Goal: Task Accomplishment & Management: Use online tool/utility

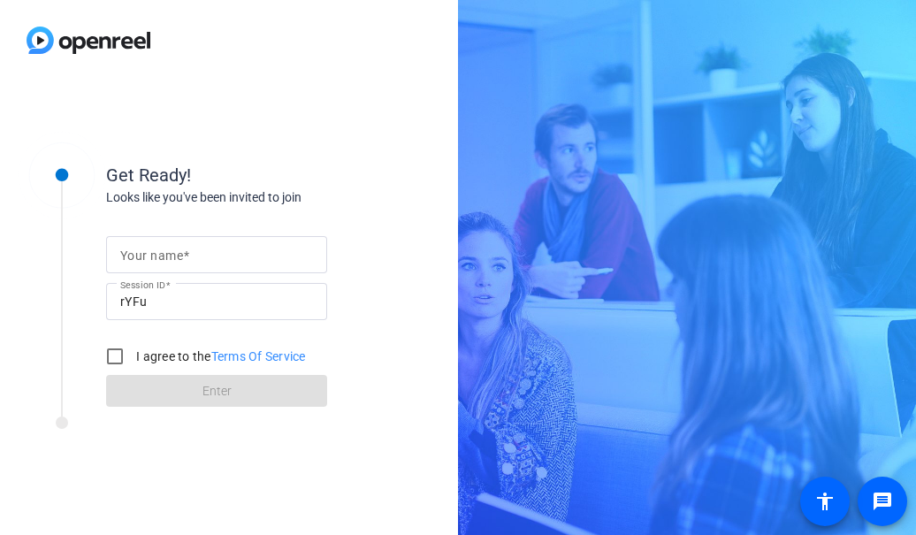
click at [242, 247] on input "Your name" at bounding box center [216, 254] width 193 height 21
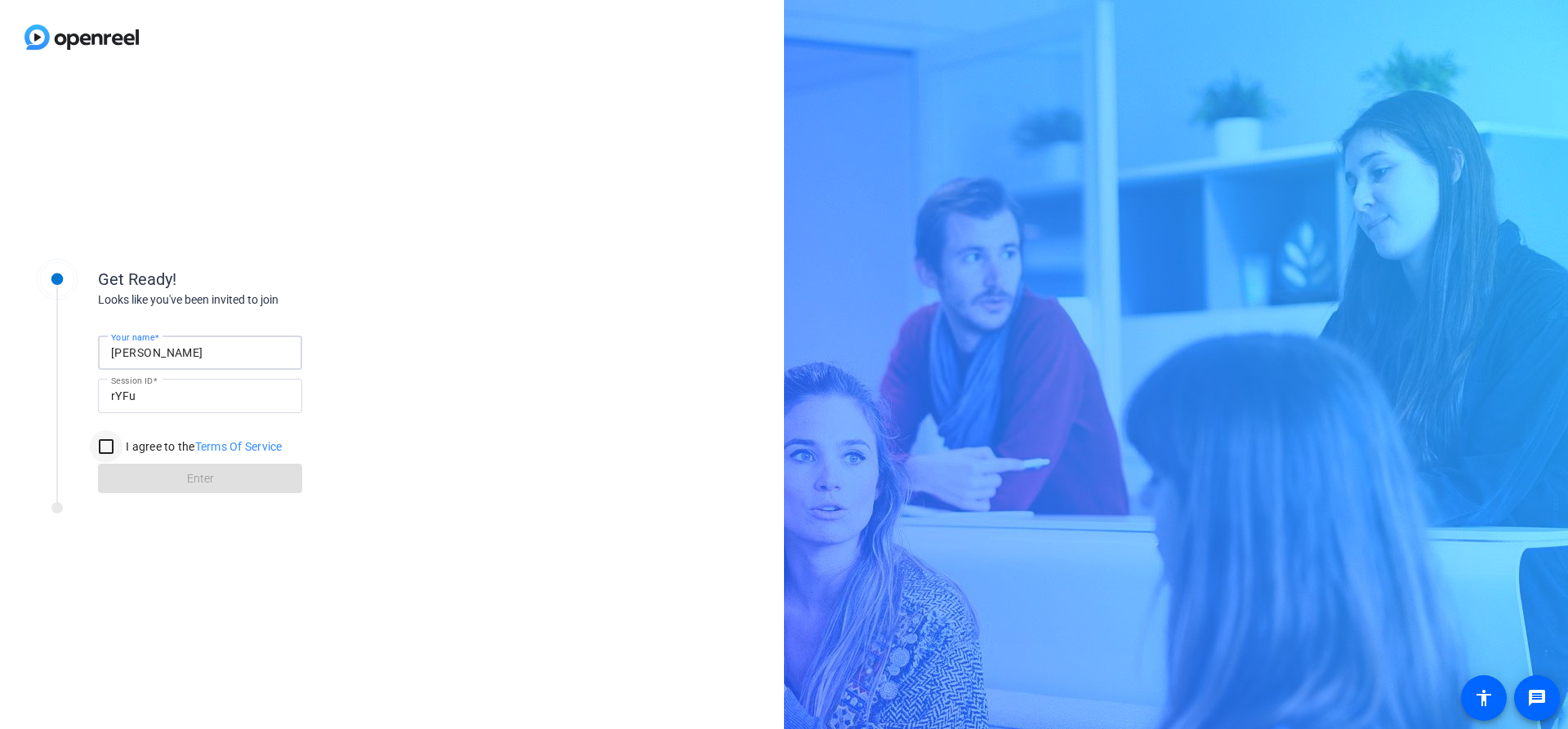
type input "[PERSON_NAME]"
click at [104, 443] on input "I agree to the Terms Of Service" at bounding box center [105, 446] width 32 height 32
checkbox input "true"
click at [213, 474] on span "Enter" at bounding box center [200, 479] width 27 height 18
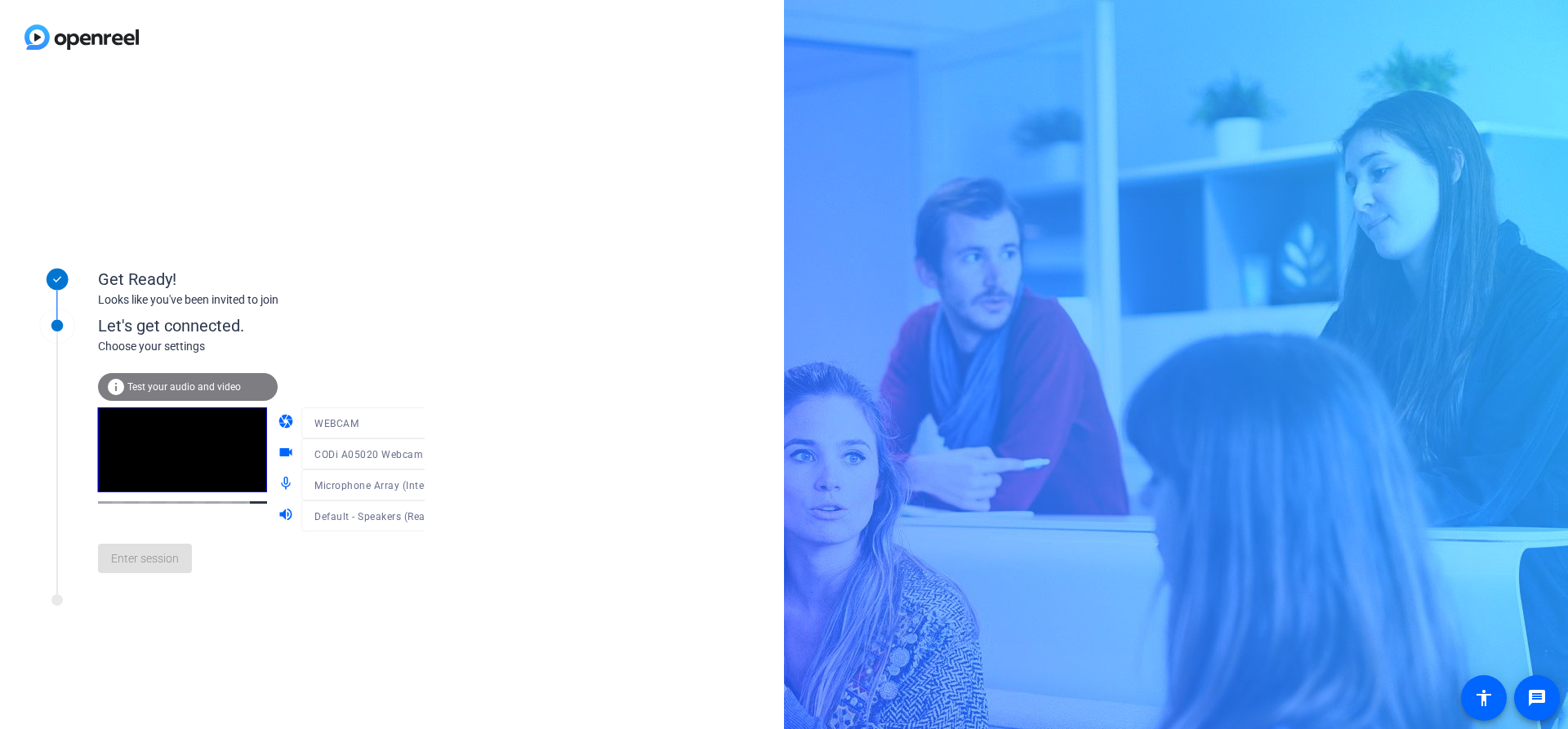
click at [207, 387] on span "Test your audio and video" at bounding box center [184, 387] width 114 height 11
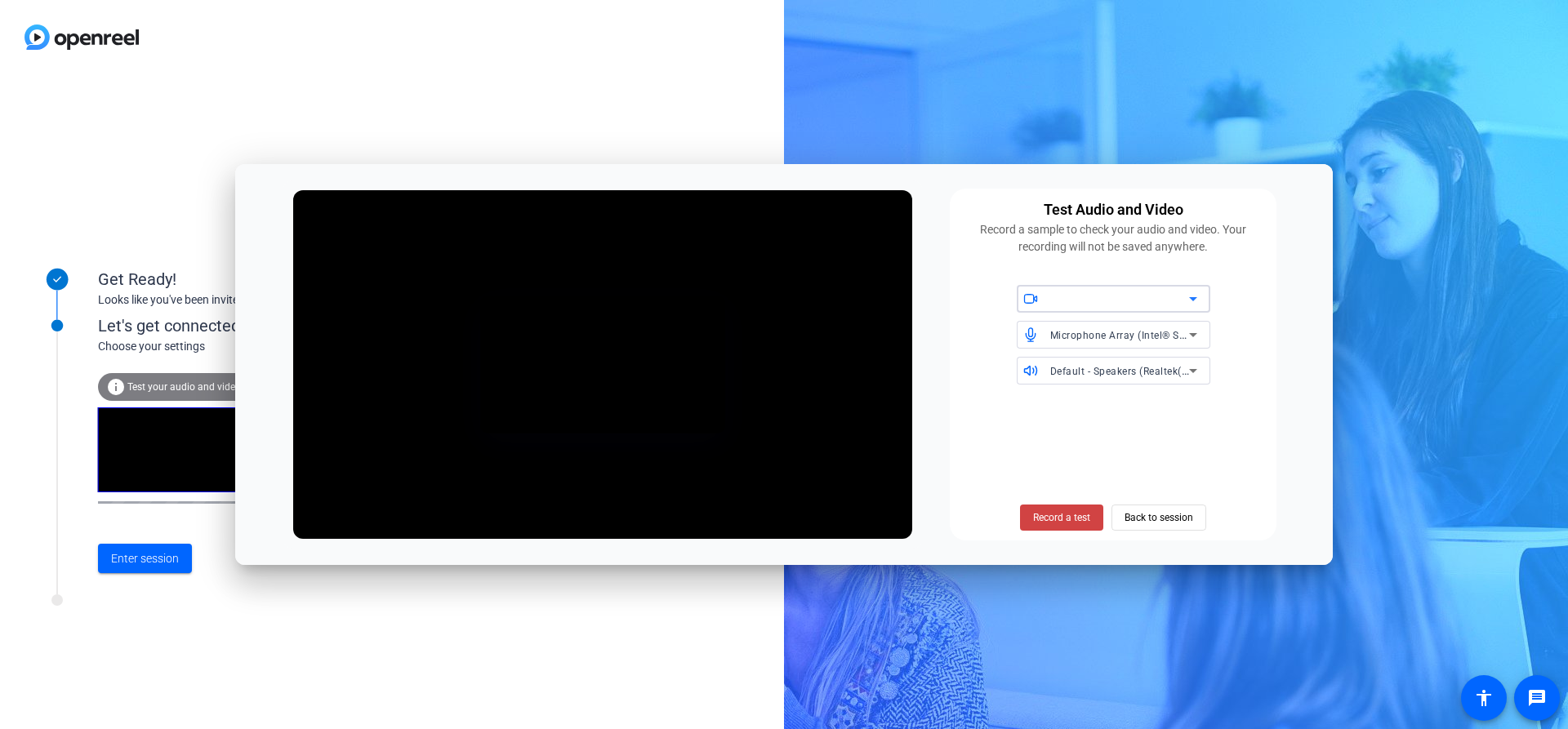
click at [1044, 306] on icon at bounding box center [1192, 298] width 19 height 19
click at [1044, 333] on span "CODi A05020 Webcam (2acf:0b21)" at bounding box center [1112, 332] width 164 height 19
click at [1044, 500] on span "Record a test" at bounding box center [1062, 517] width 57 height 15
click at [1044, 500] on span "Stop Testing" at bounding box center [1062, 517] width 55 height 15
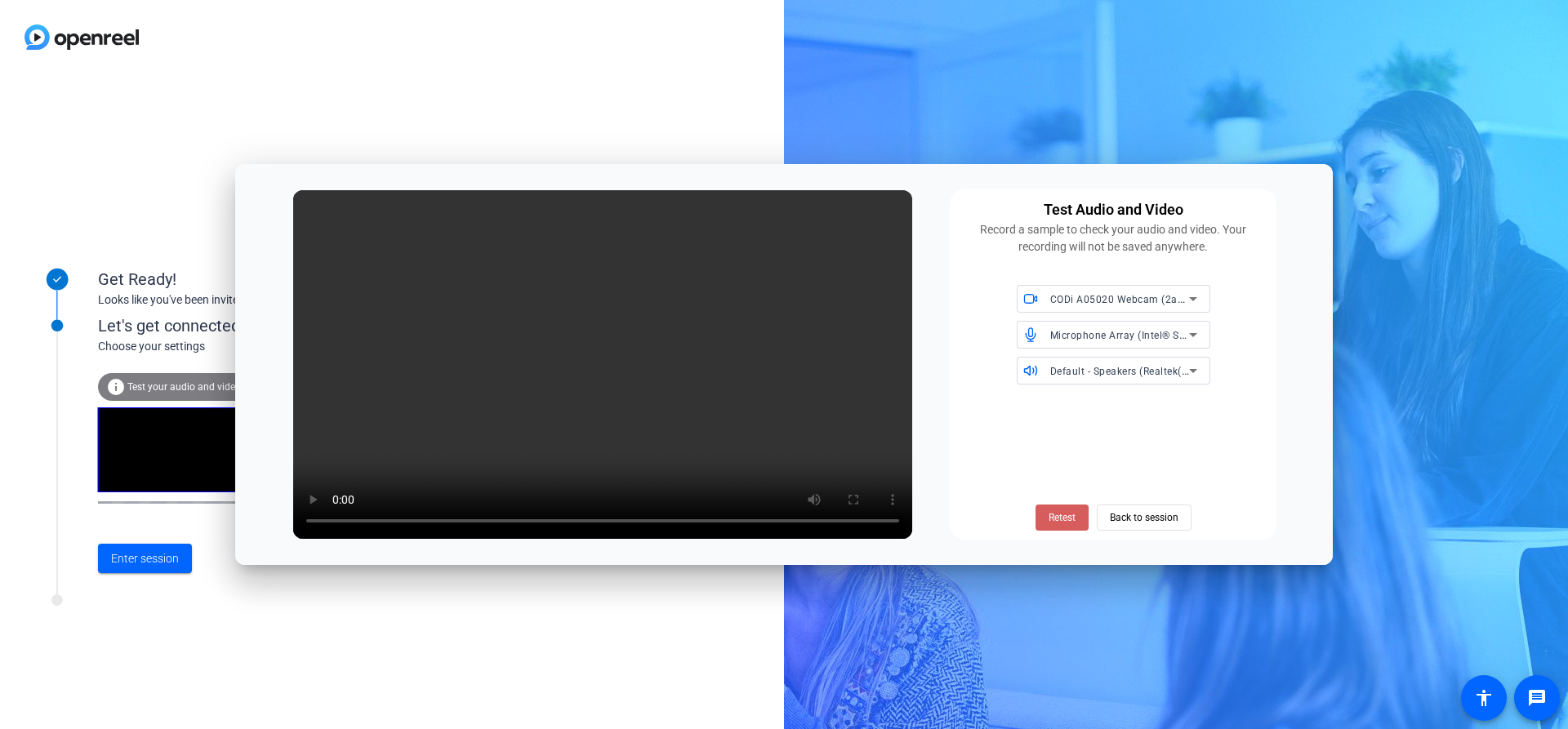
click at [1044, 500] on span "Retest" at bounding box center [1062, 517] width 27 height 15
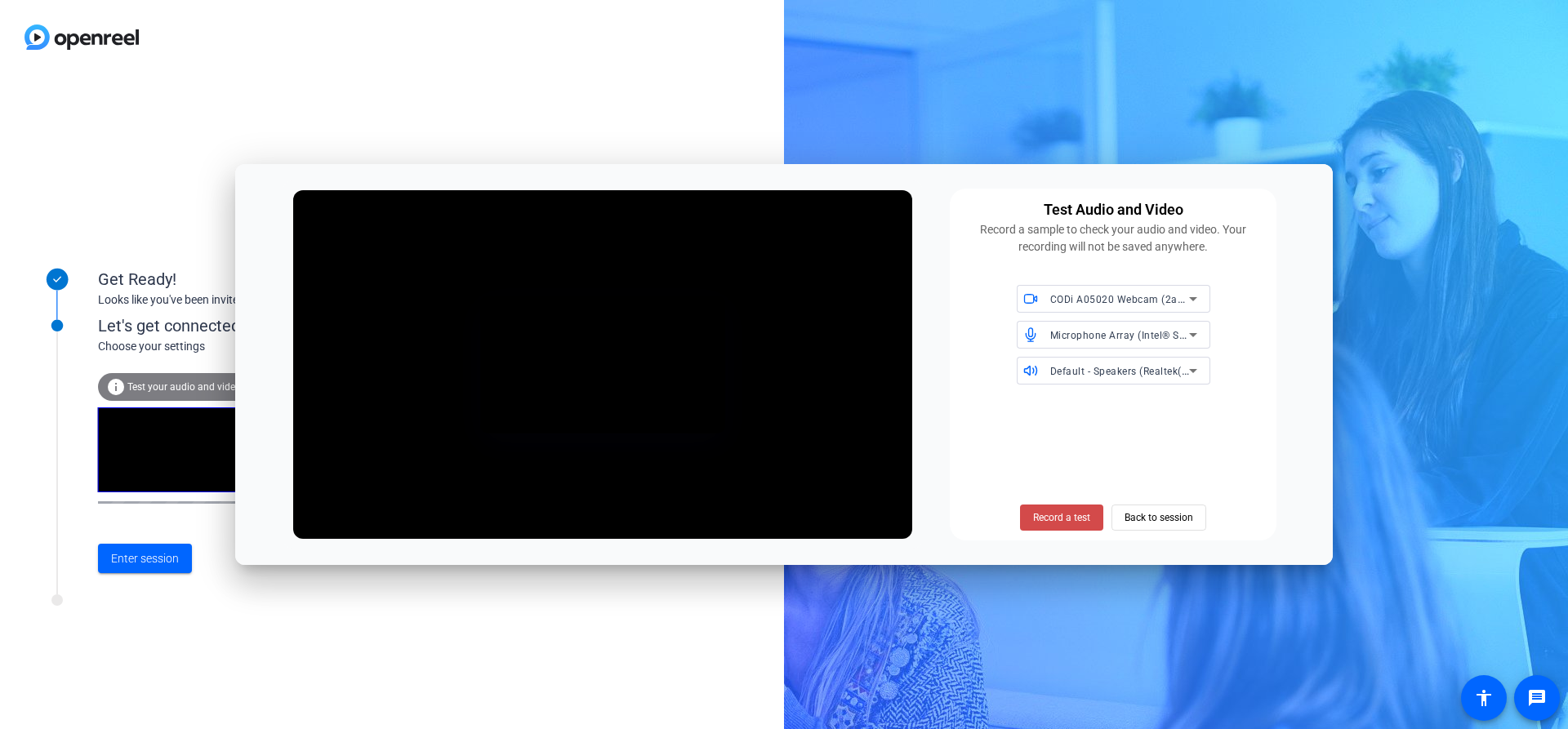
click at [1044, 500] on span "Record a test" at bounding box center [1062, 517] width 57 height 15
click at [1044, 500] on span "Stop Testing (5s)" at bounding box center [1062, 517] width 74 height 15
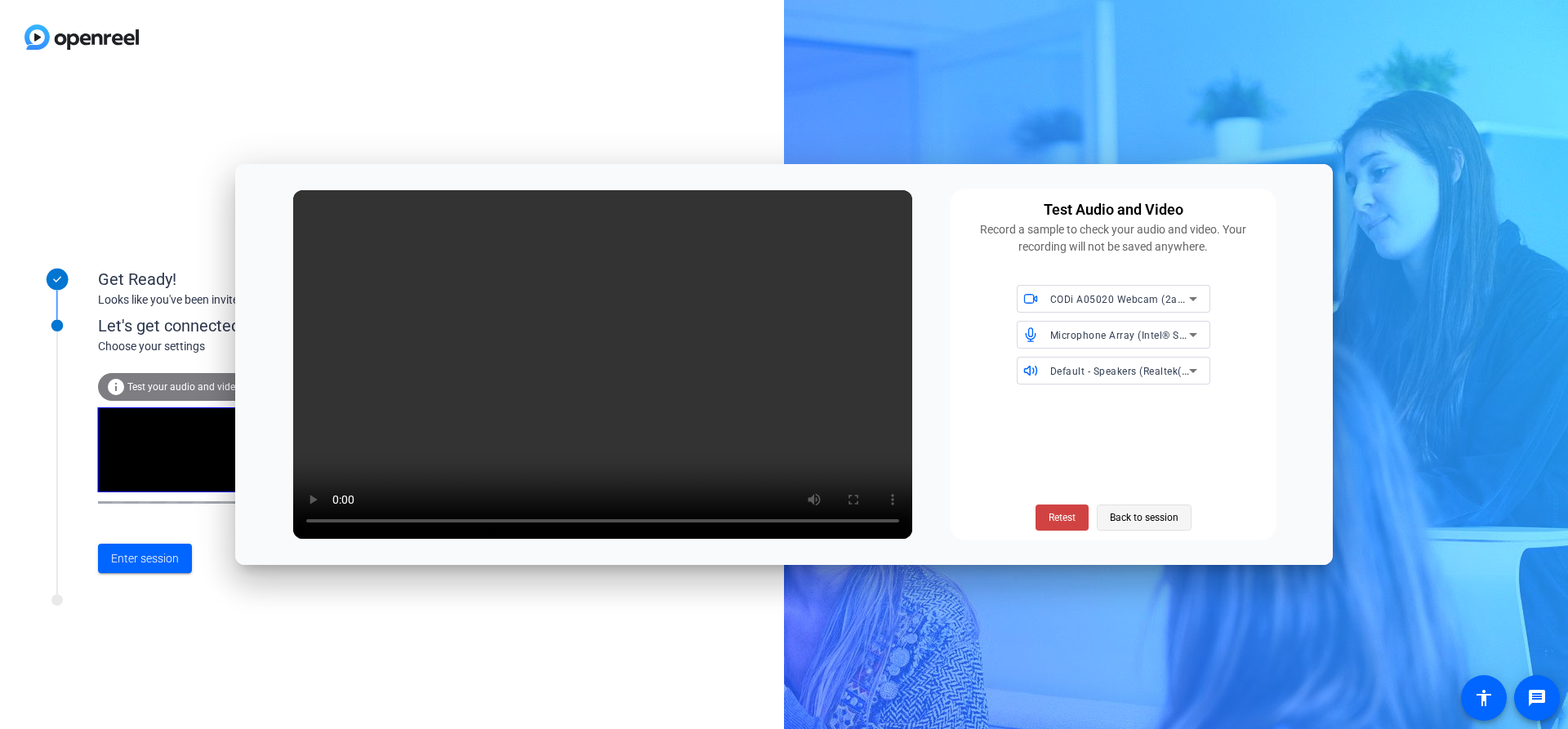
click at [1044, 500] on span "Back to session" at bounding box center [1144, 517] width 68 height 31
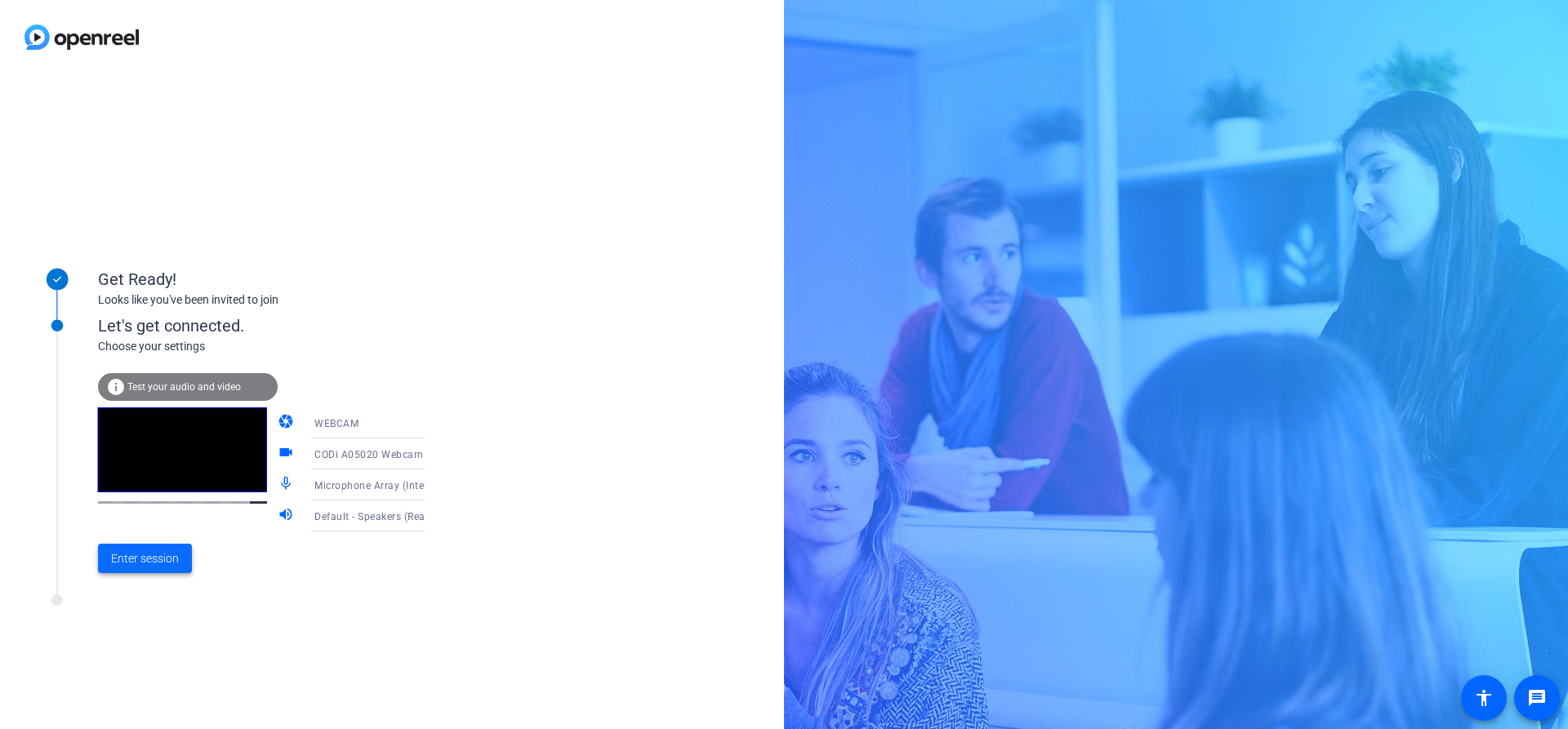
click at [139, 500] on span "Enter session" at bounding box center [144, 559] width 67 height 18
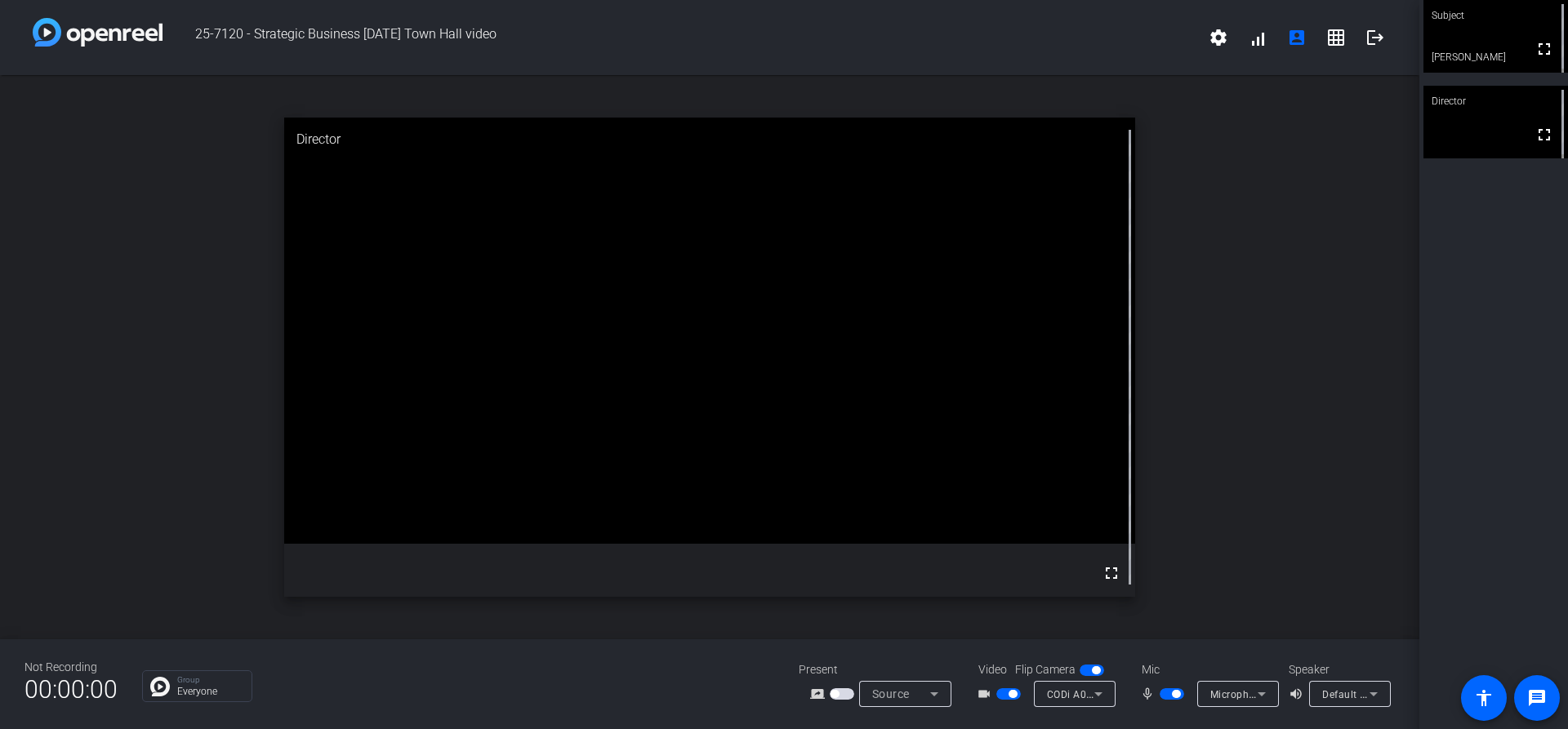
click at [1044, 440] on div "Subject fullscreen [PERSON_NAME] Director fullscreen" at bounding box center [1493, 364] width 149 height 729
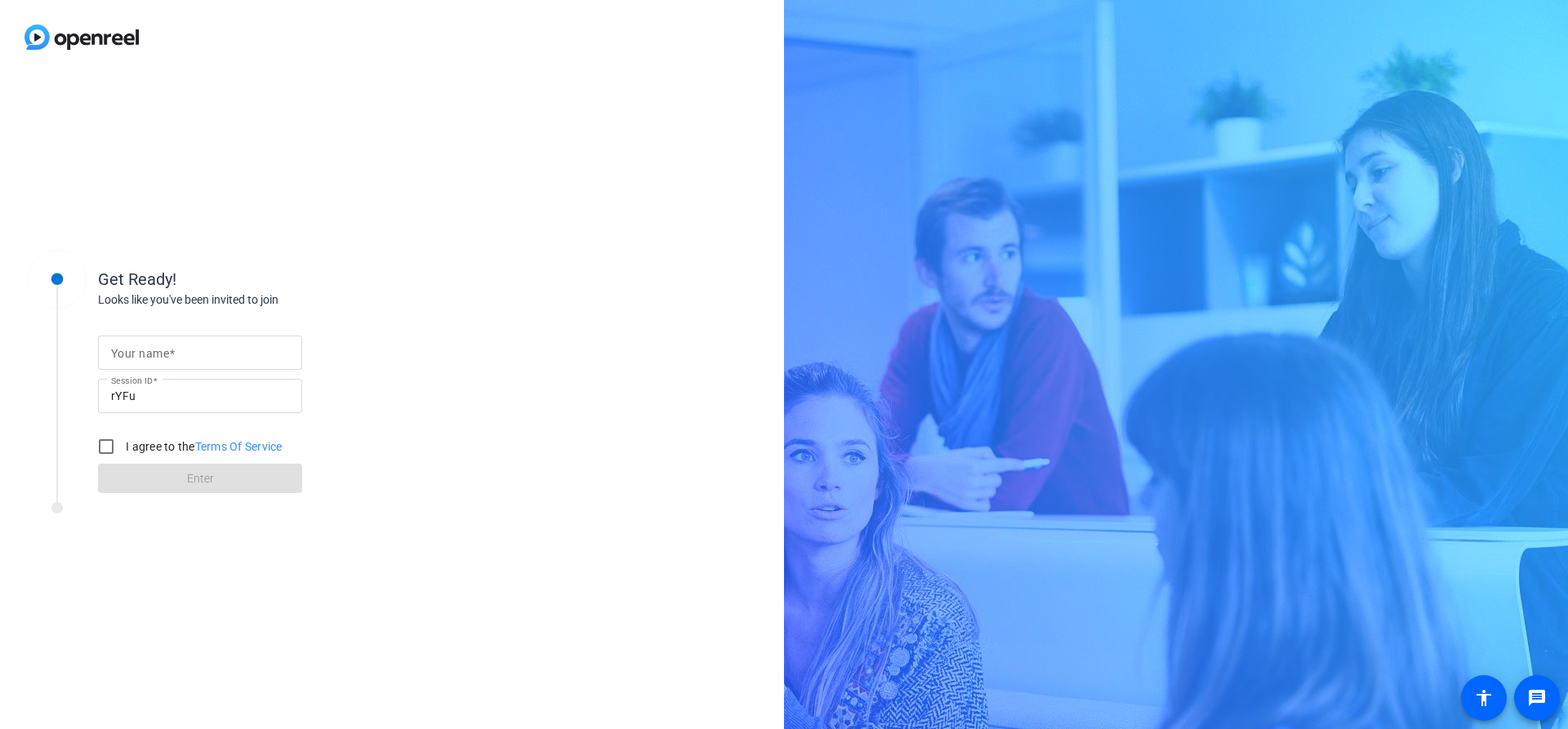
click at [137, 358] on mat-label "Your name" at bounding box center [140, 354] width 58 height 13
click at [137, 358] on input "Your name" at bounding box center [200, 352] width 178 height 19
type input "[PERSON_NAME]"
click at [107, 447] on input "I agree to the Terms Of Service" at bounding box center [105, 446] width 32 height 32
checkbox input "true"
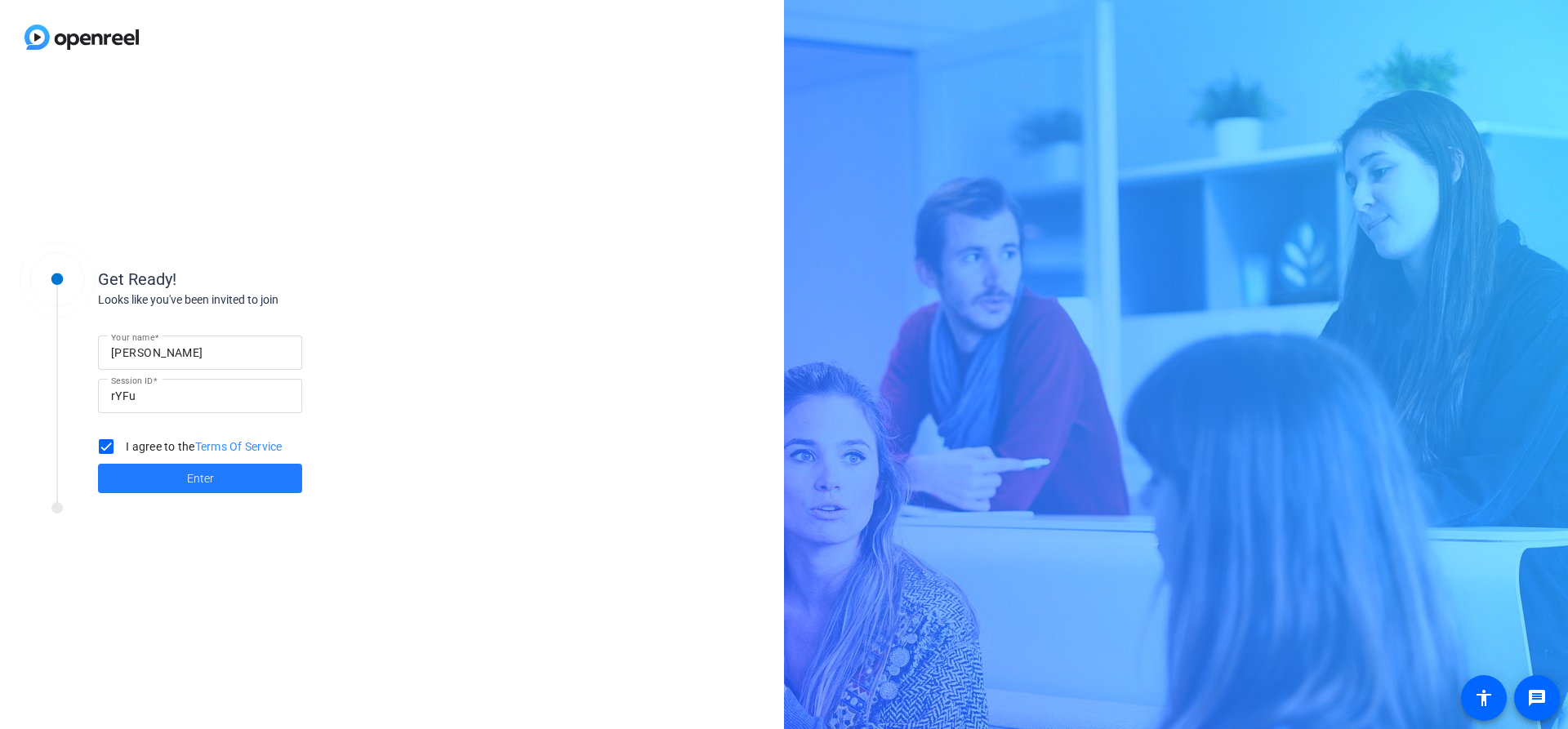
click at [166, 486] on span at bounding box center [200, 479] width 204 height 39
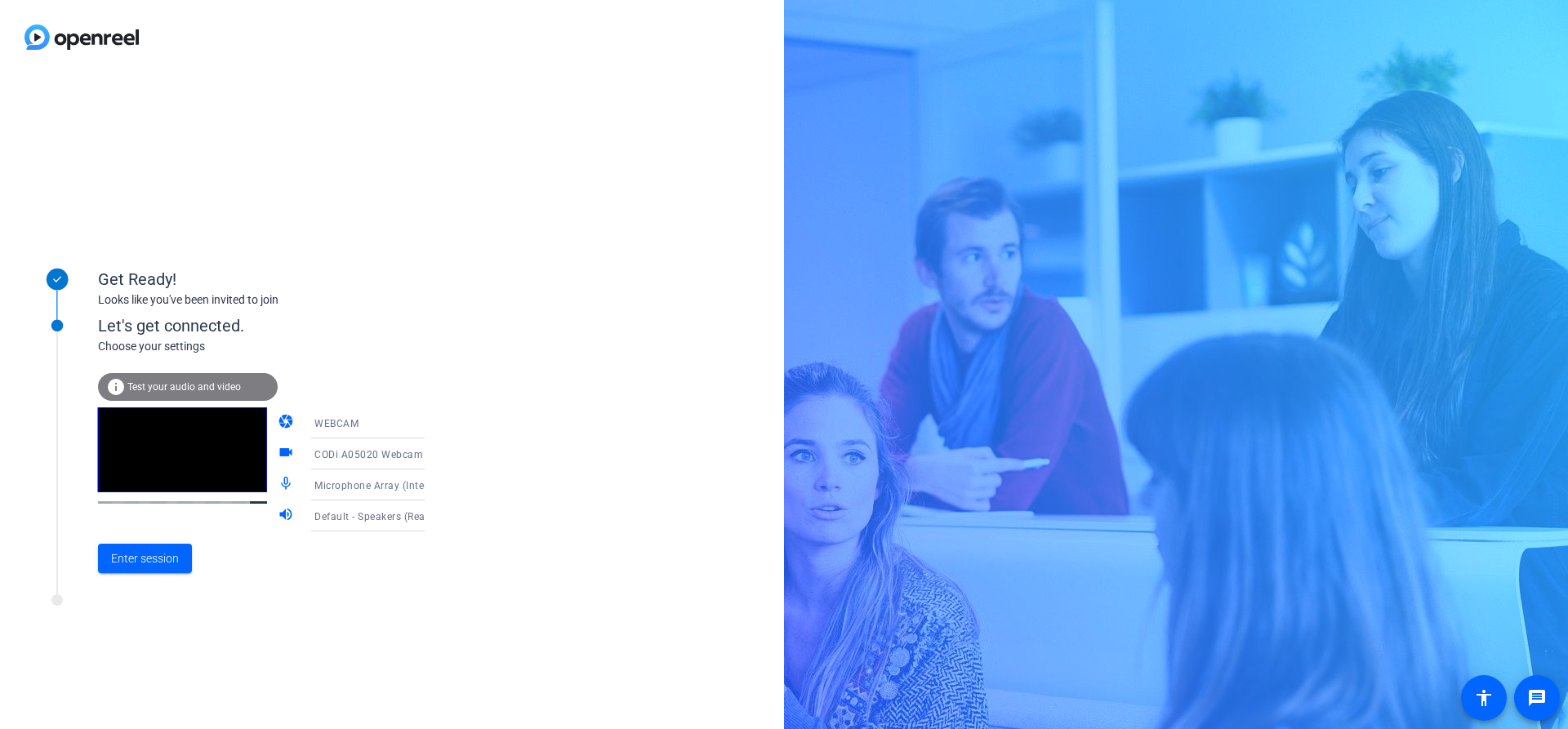
click at [134, 602] on div at bounding box center [221, 604] width 408 height 20
click at [139, 556] on span "Enter session" at bounding box center [144, 559] width 67 height 18
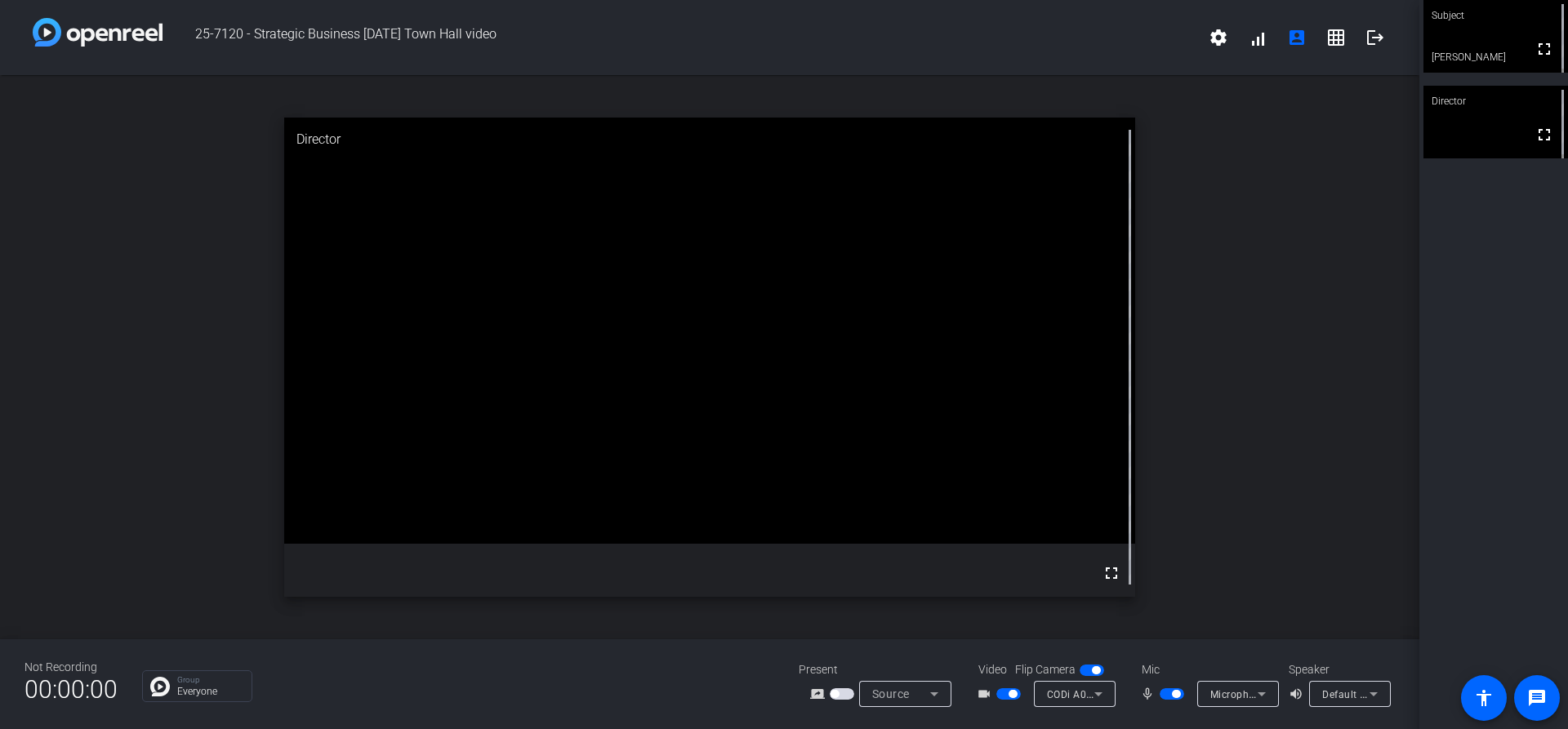
click at [1004, 691] on span "button" at bounding box center [1008, 694] width 25 height 11
click at [1169, 690] on span "button" at bounding box center [1172, 694] width 25 height 11
click at [1008, 689] on span "button" at bounding box center [1008, 694] width 25 height 11
click at [1173, 693] on span "button" at bounding box center [1172, 694] width 25 height 11
click at [1464, 393] on div "Subject fullscreen [PERSON_NAME] Director fullscreen" at bounding box center [1493, 364] width 149 height 729
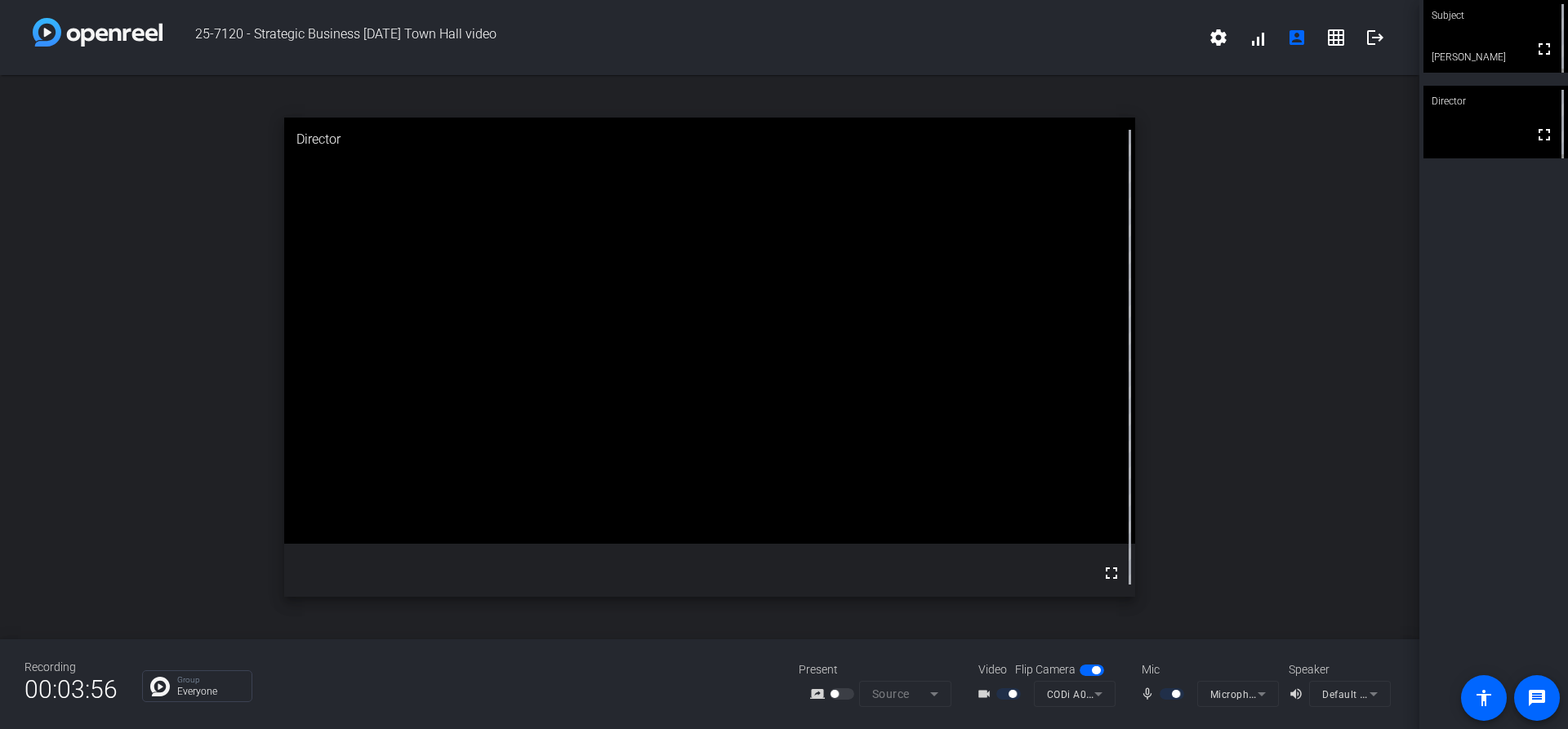
click at [1281, 353] on div "open_in_new Director fullscreen" at bounding box center [710, 357] width 1419 height 565
click at [1479, 371] on div "Subject fullscreen [PERSON_NAME] Director fullscreen" at bounding box center [1493, 364] width 149 height 729
click at [1334, 360] on div "open_in_new Director fullscreen" at bounding box center [710, 357] width 1419 height 565
click at [1425, 380] on div "Subject fullscreen [PERSON_NAME] Director fullscreen" at bounding box center [1493, 364] width 149 height 729
click at [1451, 312] on div "Subject fullscreen [PERSON_NAME] Director fullscreen" at bounding box center [1493, 364] width 149 height 729
